Goal: Task Accomplishment & Management: Complete application form

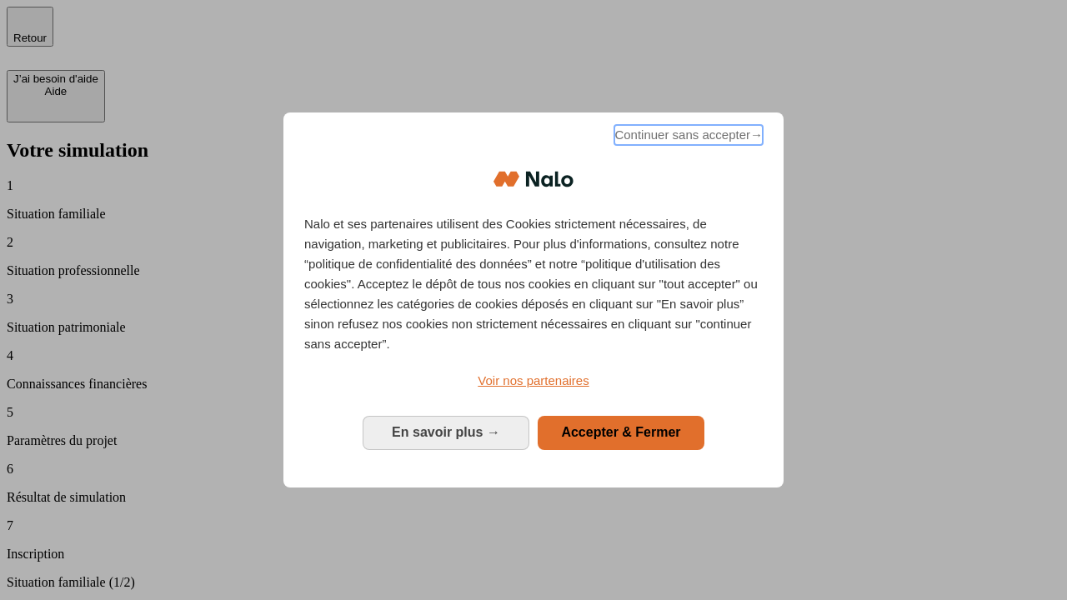
click at [687, 138] on span "Continuer sans accepter →" at bounding box center [689, 135] width 148 height 20
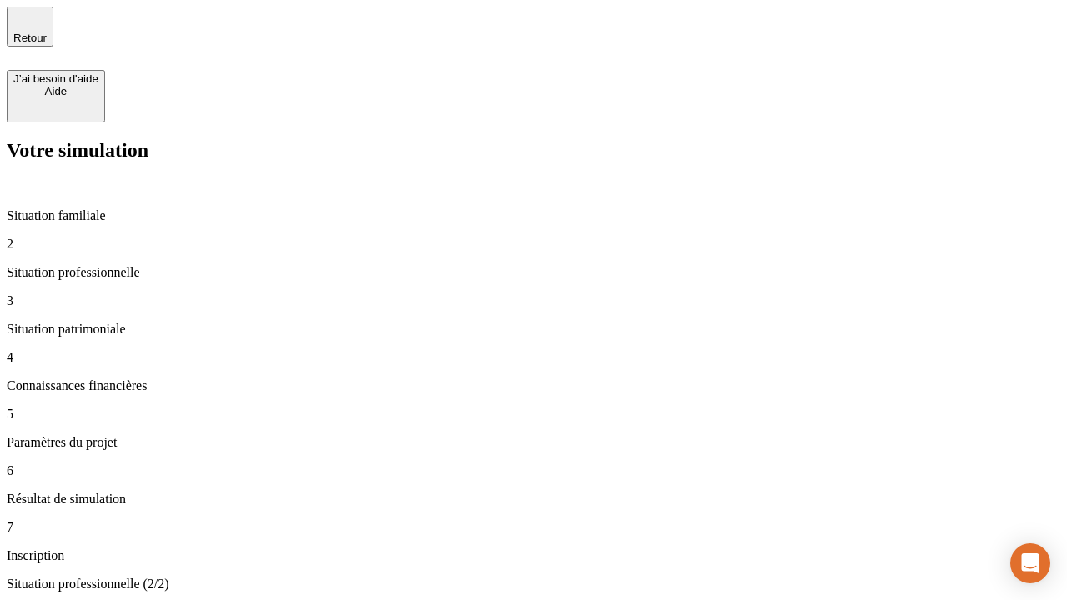
type input "30 000"
type input "40 000"
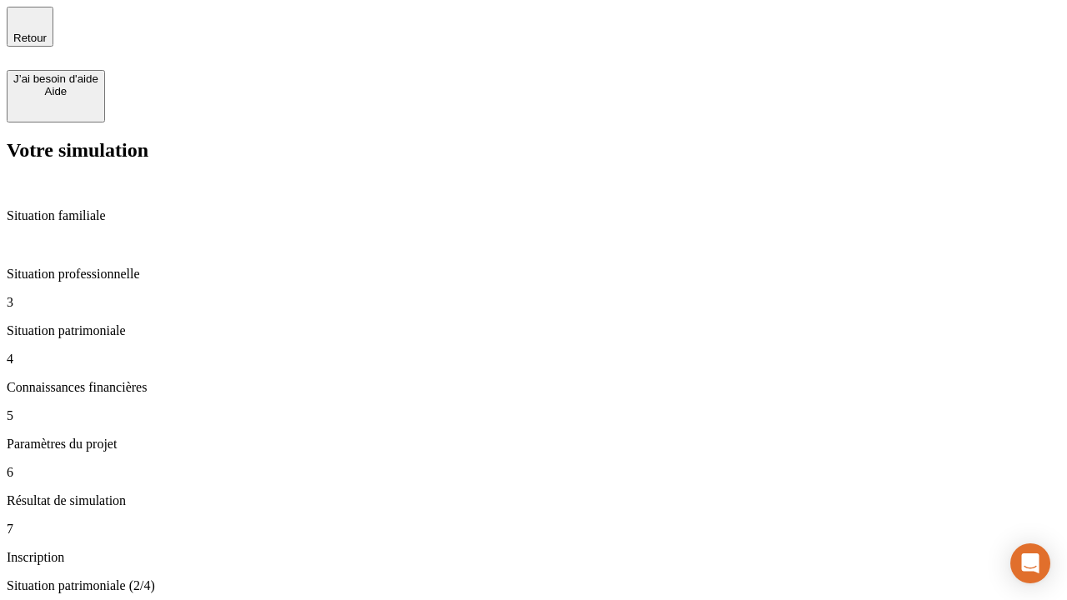
type input "1 100"
type input "20"
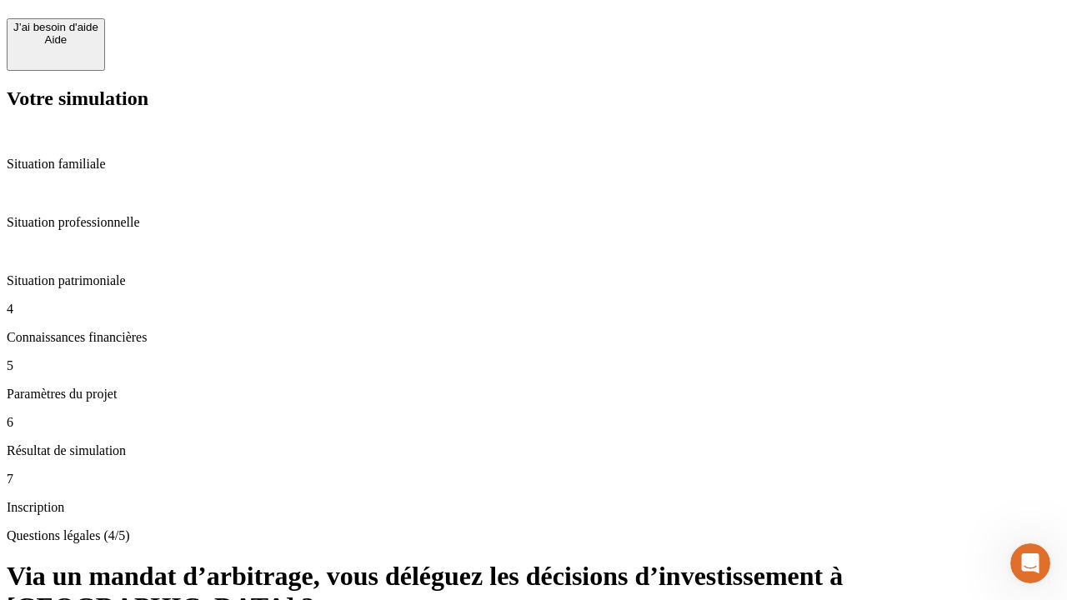
scroll to position [37, 0]
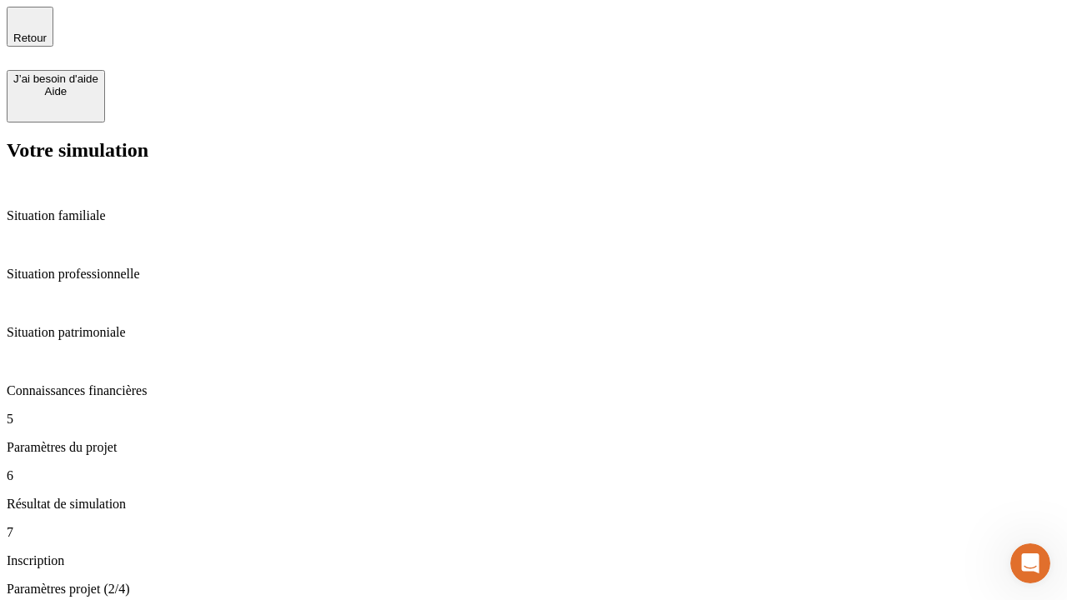
type input "40"
type input "50 000"
type input "640"
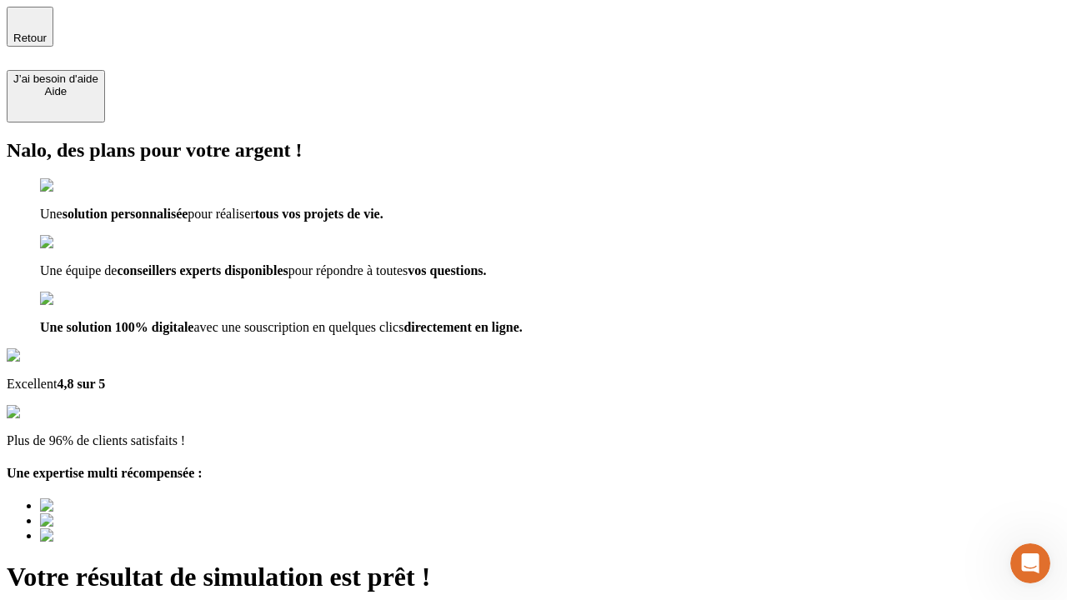
type input "[EMAIL_ADDRESS][DOMAIN_NAME]"
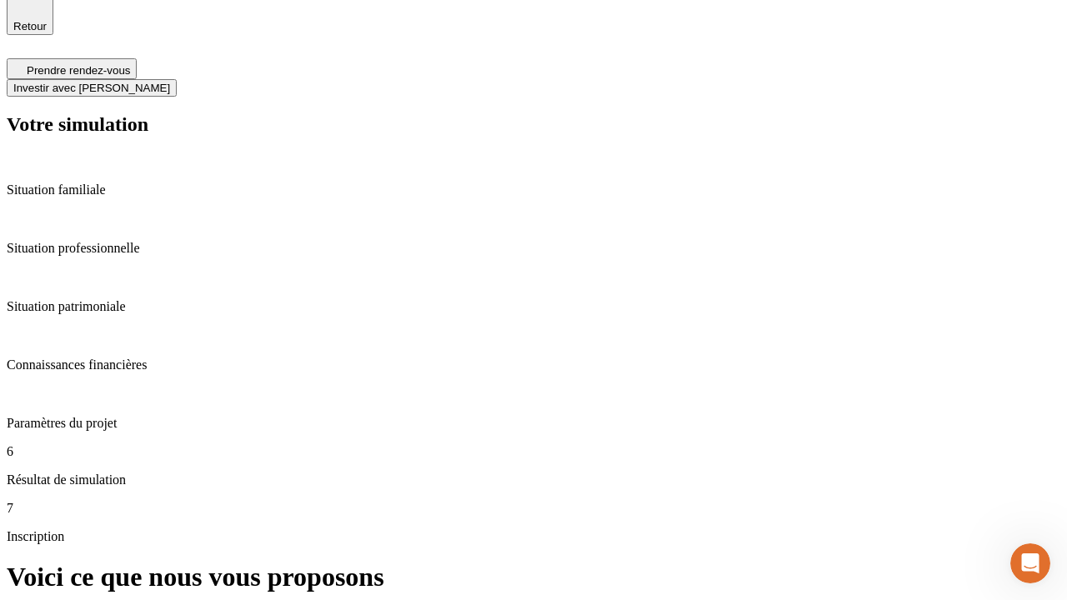
click at [170, 82] on span "Investir avec [PERSON_NAME]" at bounding box center [91, 88] width 157 height 13
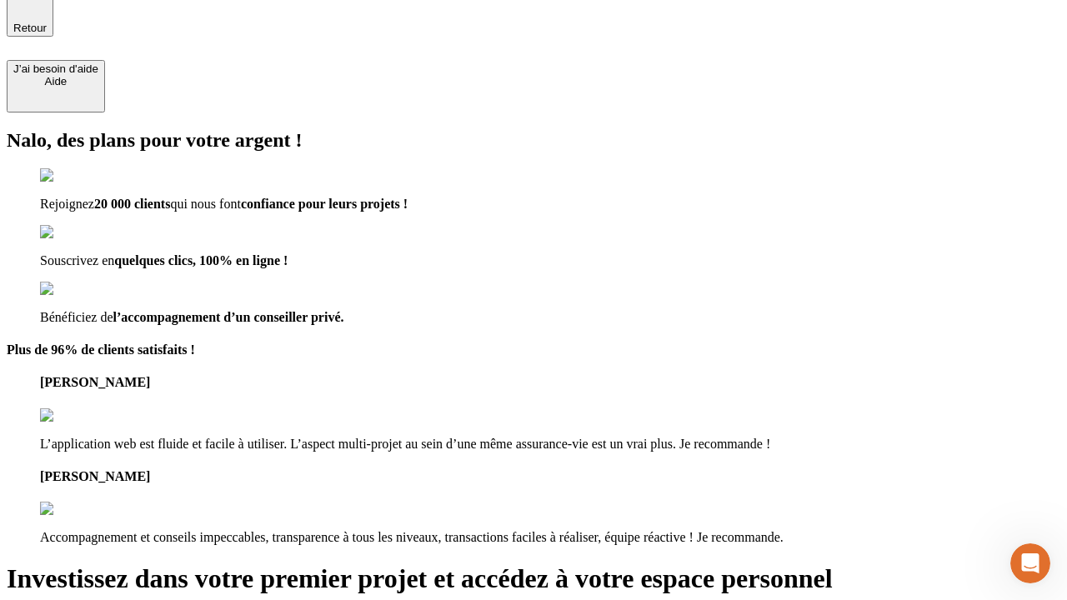
type input "[PERSON_NAME][EMAIL_ADDRESS][DOMAIN_NAME]"
